Goal: Transaction & Acquisition: Purchase product/service

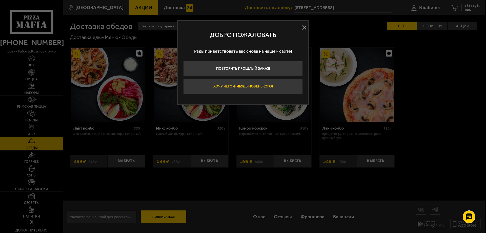
click at [273, 90] on button "Хочу чего-нибудь новенького!" at bounding box center [242, 86] width 119 height 15
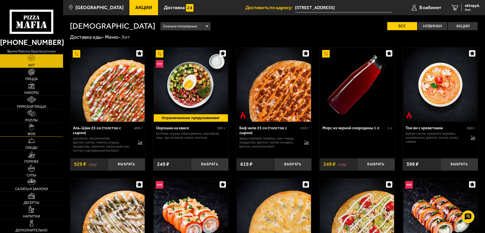
click at [38, 126] on link "WOK" at bounding box center [31, 129] width 63 height 13
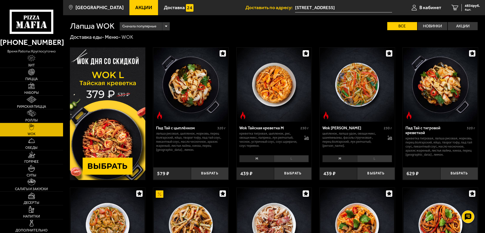
click at [387, 136] on div "цыпленок, лапша удон, овощи микс, шампиньоны, фасоль стручковая , перец болгарс…" at bounding box center [357, 139] width 70 height 16
click at [388, 136] on icon at bounding box center [389, 137] width 4 height 4
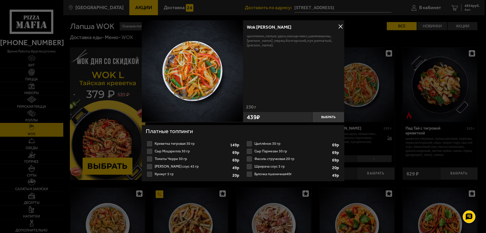
click at [264, 188] on div "Wok Карри М цыпленок, лапша удон, овощи микс, шампиньоны, фасоль стручковая , п…" at bounding box center [243, 106] width 202 height 173
click at [341, 22] on div "Wok Карри М цыпленок, лапша удон, овощи микс, шампиньоны, фасоль стручковая , п…" at bounding box center [293, 62] width 101 height 84
click at [341, 25] on button at bounding box center [341, 27] width 8 height 8
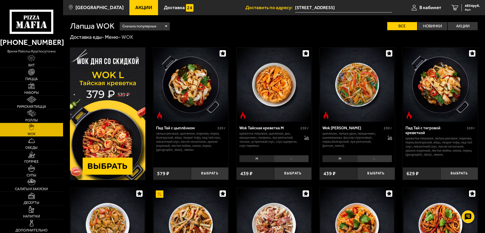
click at [439, 109] on img at bounding box center [440, 85] width 74 height 74
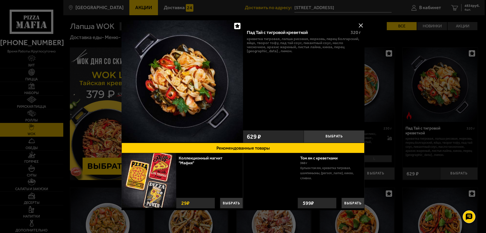
click at [359, 26] on button at bounding box center [361, 26] width 8 height 8
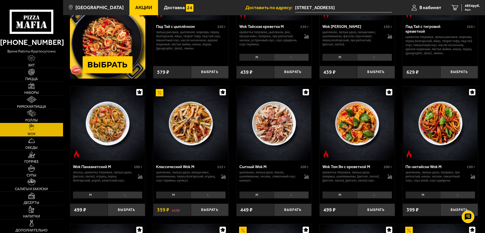
scroll to position [127, 0]
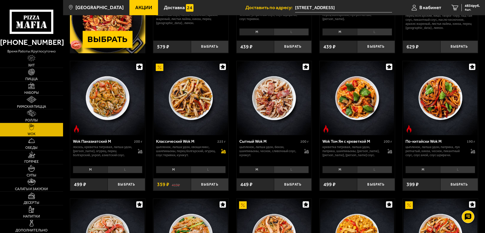
click at [222, 150] on icon at bounding box center [223, 151] width 5 height 5
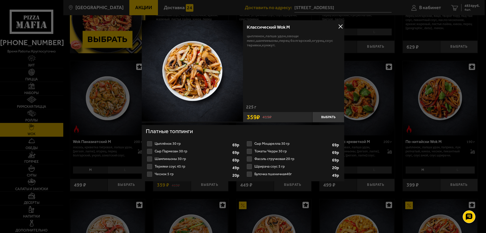
click at [338, 27] on button at bounding box center [341, 27] width 8 height 8
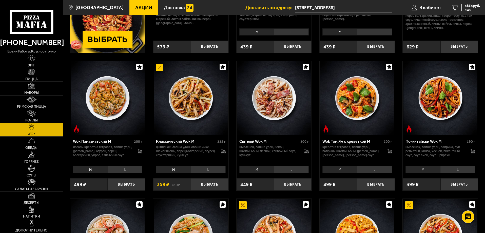
click at [218, 149] on div "цыпленок, лапша удон, овощи микс, шампиньоны, перец болгарский, огурец, соус те…" at bounding box center [191, 151] width 70 height 12
click at [223, 151] on icon at bounding box center [223, 151] width 5 height 5
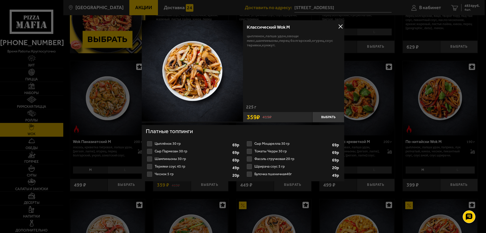
click at [314, 198] on div at bounding box center [243, 116] width 486 height 233
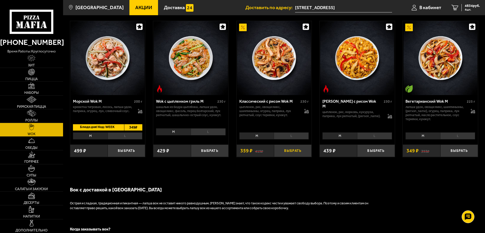
scroll to position [304, 0]
click at [304, 111] on icon at bounding box center [306, 111] width 5 height 5
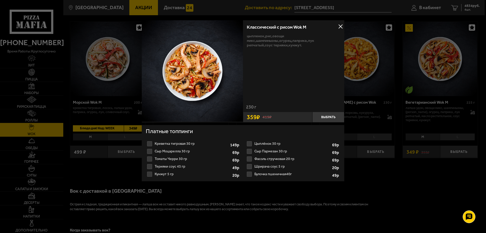
click at [432, 172] on div at bounding box center [243, 116] width 486 height 233
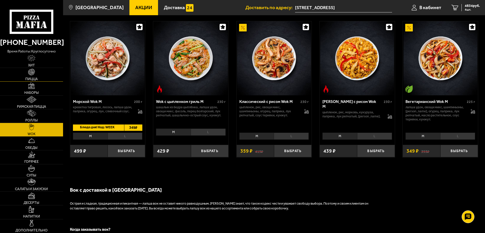
click at [31, 77] on link "Пицца" at bounding box center [31, 74] width 63 height 13
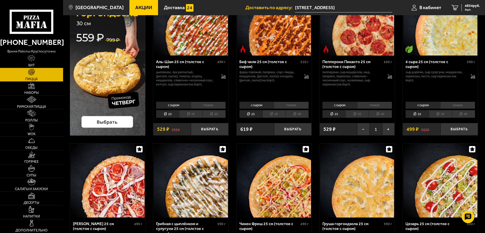
scroll to position [76, 0]
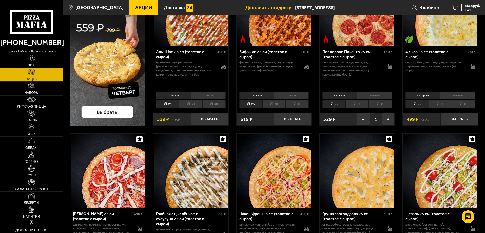
click at [304, 68] on div "фарш говяжий, паприка, соус-пицца, моцарелла, соус майонез-кочудян, сыр пармеза…" at bounding box center [274, 66] width 70 height 12
click at [304, 67] on icon at bounding box center [306, 68] width 4 height 2
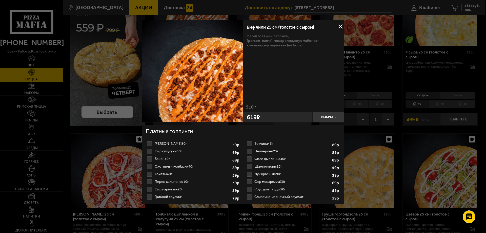
click at [172, 215] on div at bounding box center [243, 116] width 486 height 233
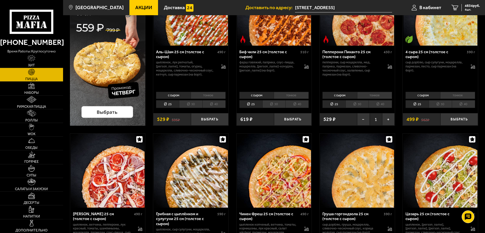
click at [475, 67] on div "4 сыра 25 см (толстое с сыром) 390 г сыр дорблю, сыр сулугуни, моцарелла, парме…" at bounding box center [439, 68] width 75 height 44
click at [472, 65] on icon at bounding box center [472, 66] width 5 height 5
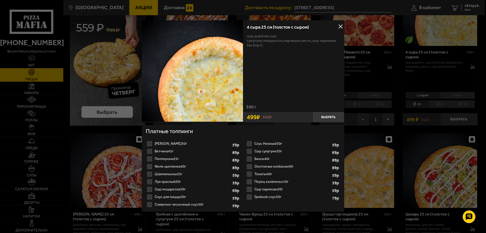
click at [400, 144] on div at bounding box center [243, 116] width 486 height 233
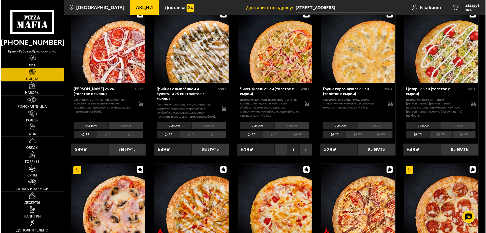
scroll to position [228, 0]
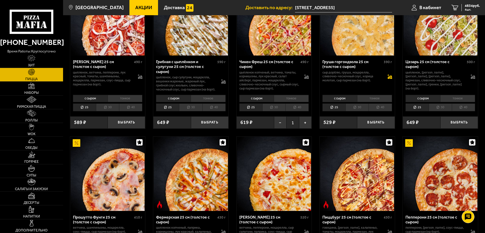
click at [389, 76] on icon at bounding box center [390, 77] width 4 height 4
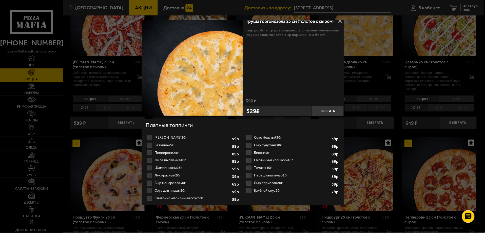
scroll to position [9, 0]
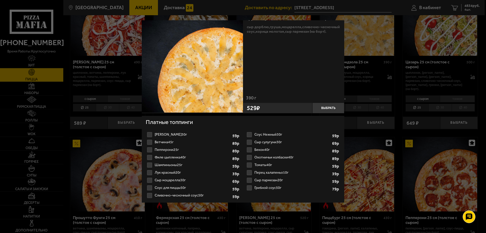
click at [273, 213] on div "Груша горгондзола 25 см (толстое с сыром) сыр дорблю, груша, моцарелла, сливочн…" at bounding box center [243, 113] width 202 height 204
click at [361, 142] on div at bounding box center [243, 116] width 486 height 233
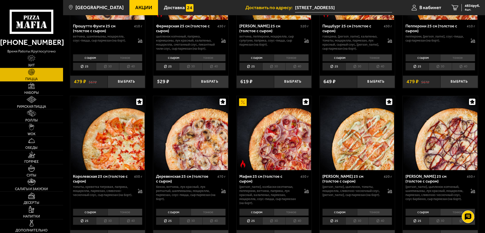
scroll to position [430, 0]
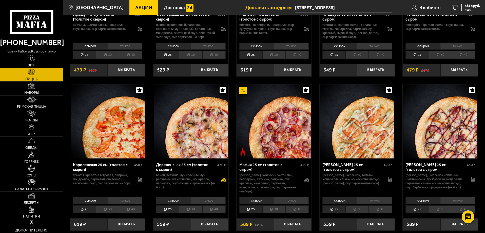
click at [225, 181] on icon at bounding box center [223, 181] width 4 height 2
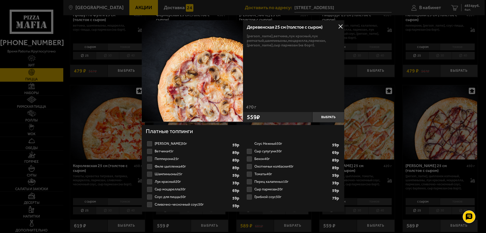
click at [320, 224] on div at bounding box center [243, 116] width 486 height 233
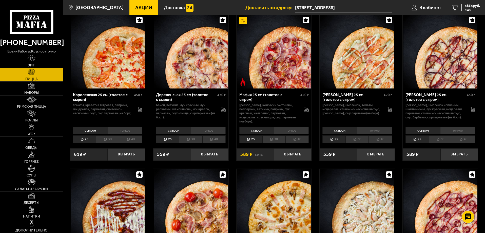
scroll to position [506, 0]
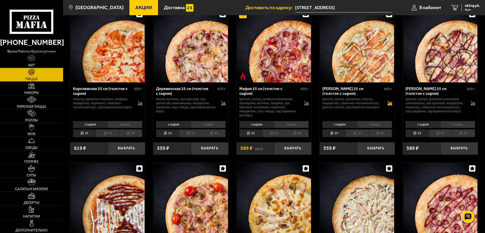
click at [390, 105] on icon at bounding box center [389, 103] width 5 height 5
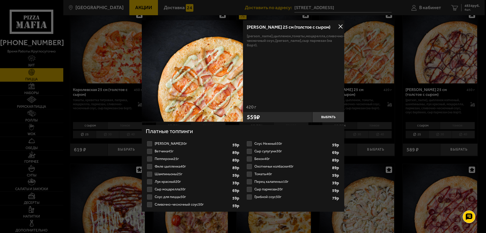
click at [403, 141] on div at bounding box center [243, 116] width 486 height 233
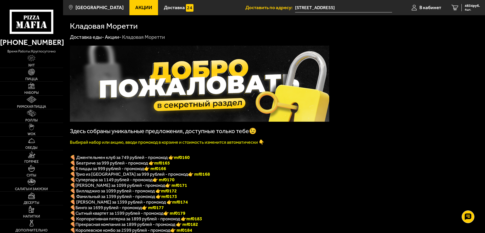
click at [30, 32] on icon at bounding box center [32, 22] width 44 height 24
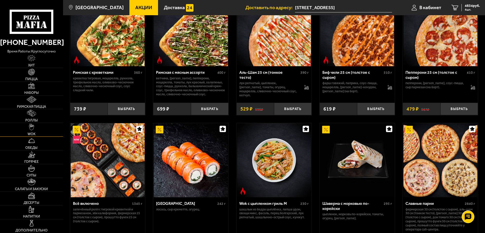
scroll to position [177, 0]
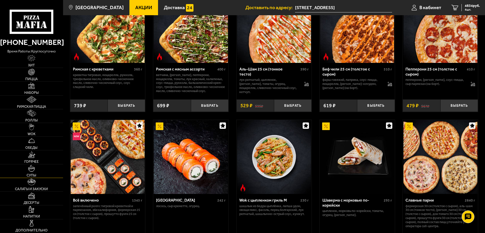
click at [29, 173] on link "Супы" at bounding box center [31, 170] width 63 height 13
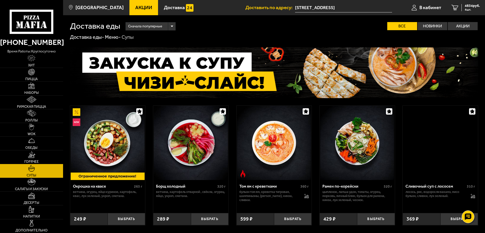
click at [31, 152] on img at bounding box center [32, 154] width 8 height 7
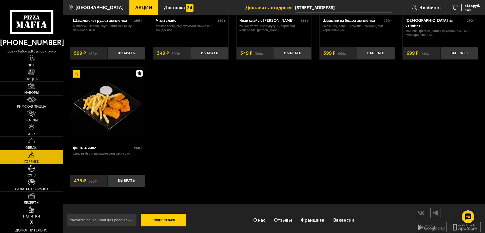
scroll to position [398, 0]
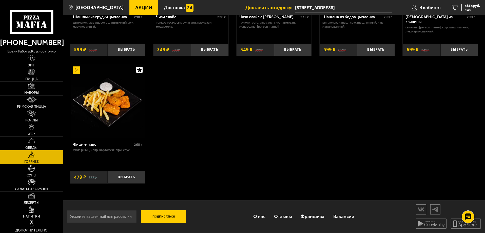
click at [38, 199] on link "Десерты" at bounding box center [31, 197] width 63 height 13
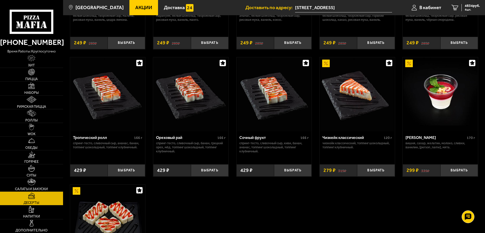
scroll to position [152, 0]
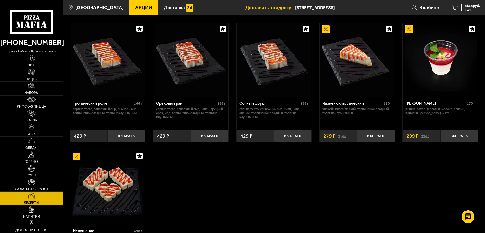
click at [27, 172] on link "Супы" at bounding box center [31, 170] width 63 height 13
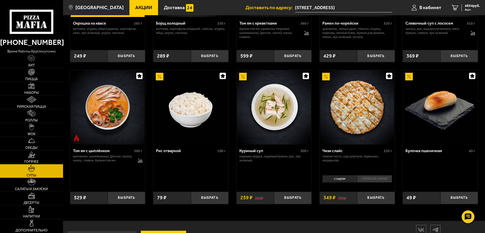
scroll to position [177, 0]
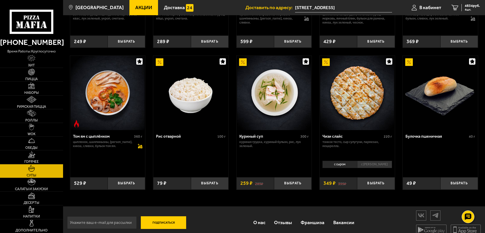
click at [140, 145] on icon at bounding box center [140, 146] width 5 height 5
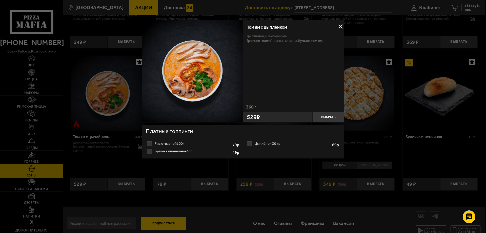
click at [342, 29] on button at bounding box center [341, 27] width 8 height 8
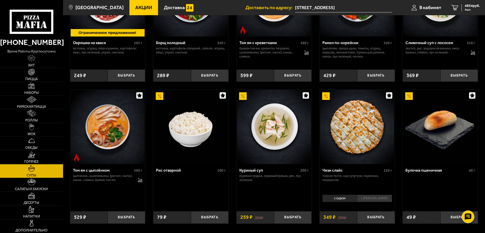
scroll to position [152, 0]
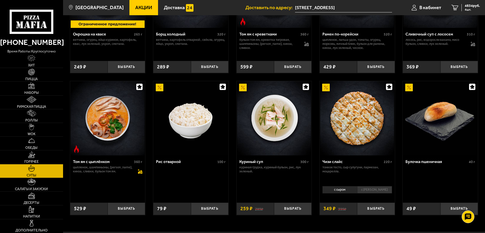
click at [138, 171] on icon at bounding box center [140, 171] width 4 height 4
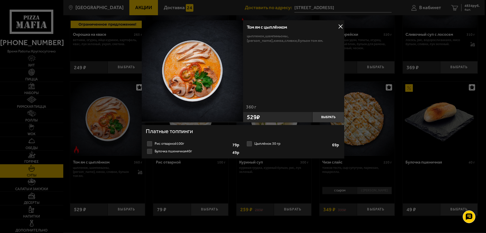
click at [338, 28] on button at bounding box center [341, 27] width 8 height 8
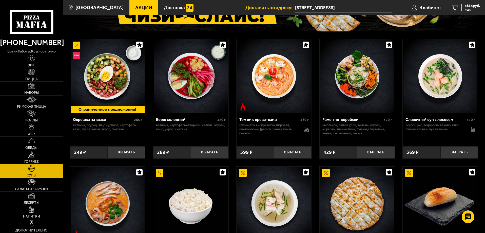
scroll to position [57, 0]
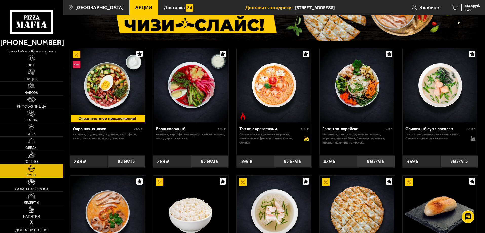
click at [309, 139] on icon at bounding box center [306, 138] width 5 height 5
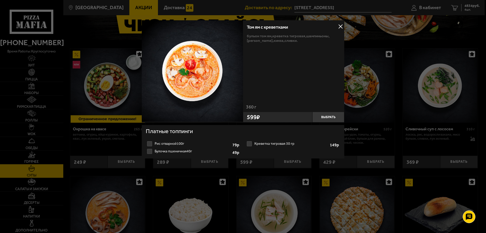
click at [341, 27] on button at bounding box center [341, 27] width 8 height 8
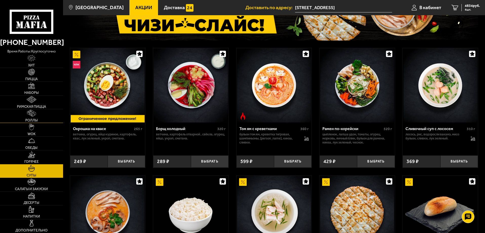
click at [30, 120] on span "Роллы" at bounding box center [31, 120] width 12 height 4
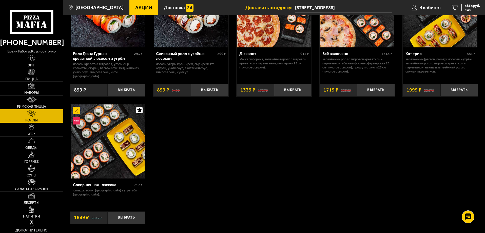
scroll to position [329, 0]
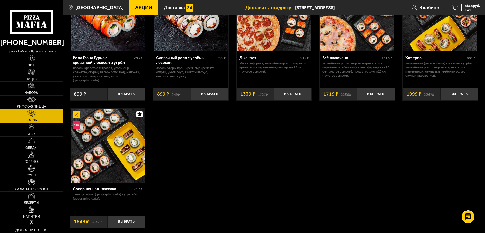
click at [23, 105] on span "Римская пицца" at bounding box center [31, 107] width 29 height 4
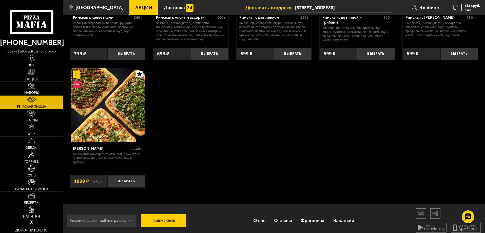
scroll to position [114, 0]
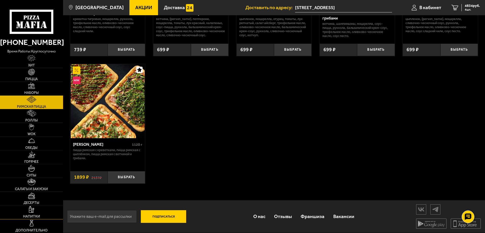
click at [30, 216] on span "Напитки" at bounding box center [31, 216] width 17 height 4
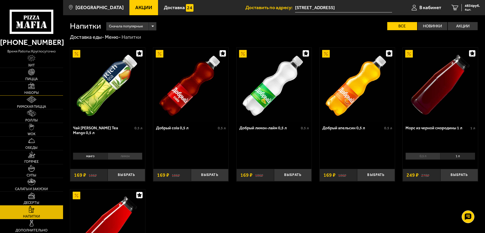
click at [27, 94] on span "Наборы" at bounding box center [31, 93] width 14 height 4
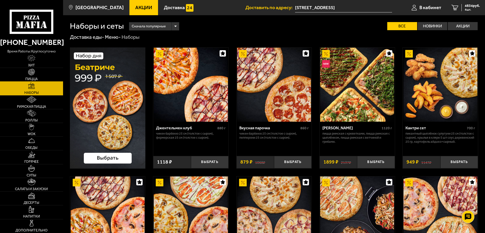
click at [32, 72] on img at bounding box center [31, 72] width 7 height 7
